Goal: Task Accomplishment & Management: Complete application form

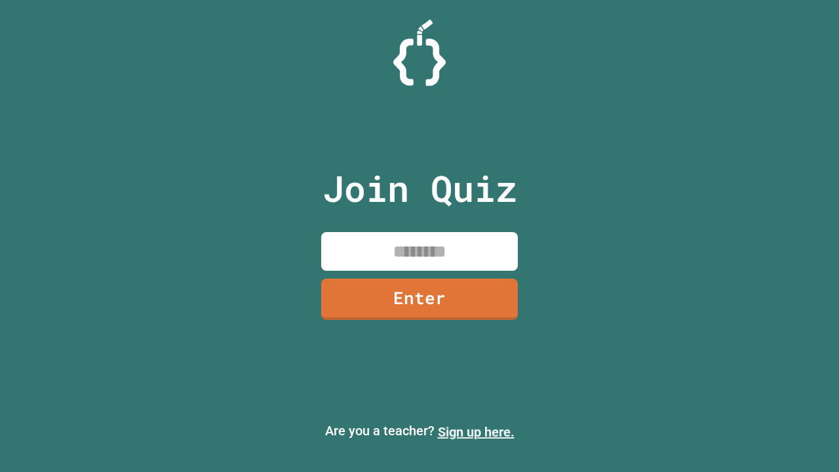
click at [476, 432] on link "Sign up here." at bounding box center [476, 432] width 77 height 16
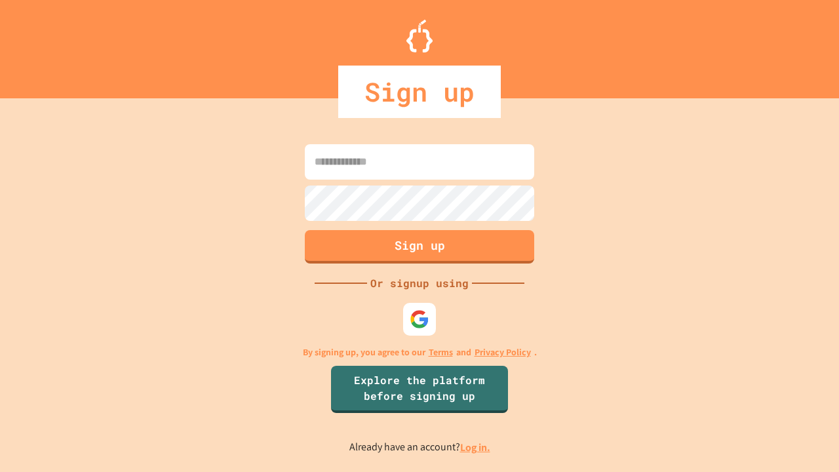
click at [476, 447] on link "Log in." at bounding box center [475, 448] width 30 height 14
